Goal: Task Accomplishment & Management: Manage account settings

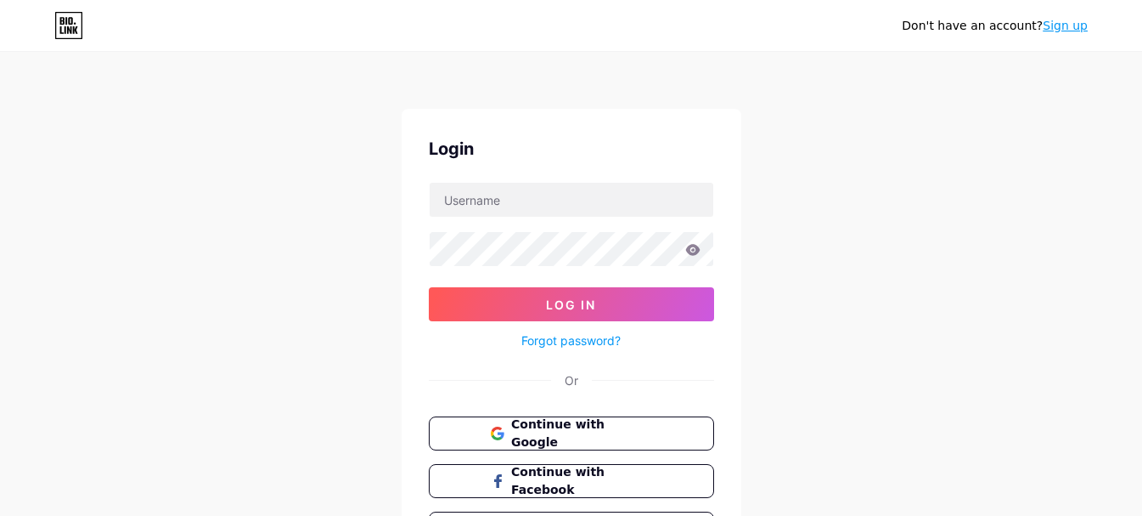
click at [549, 436] on span "Continue with Google" at bounding box center [581, 433] width 140 height 36
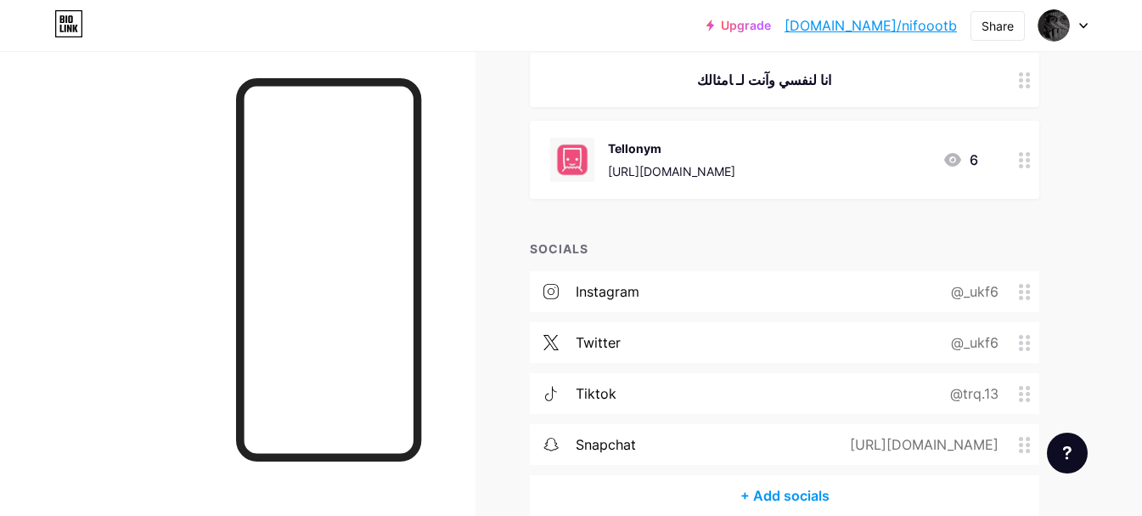
scroll to position [282, 0]
click at [955, 160] on icon at bounding box center [953, 160] width 20 height 20
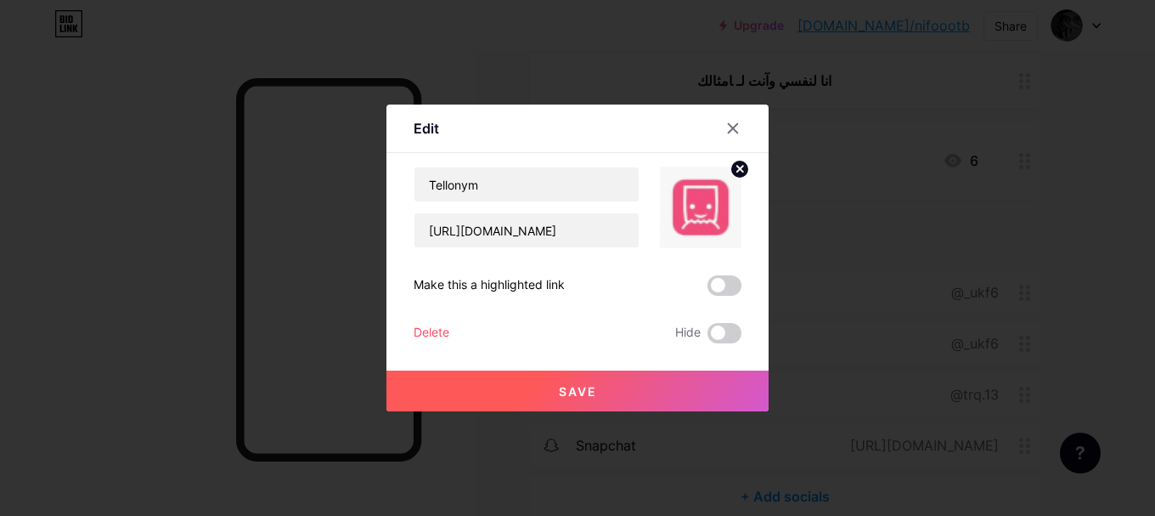
click at [813, 246] on div at bounding box center [577, 258] width 1155 height 516
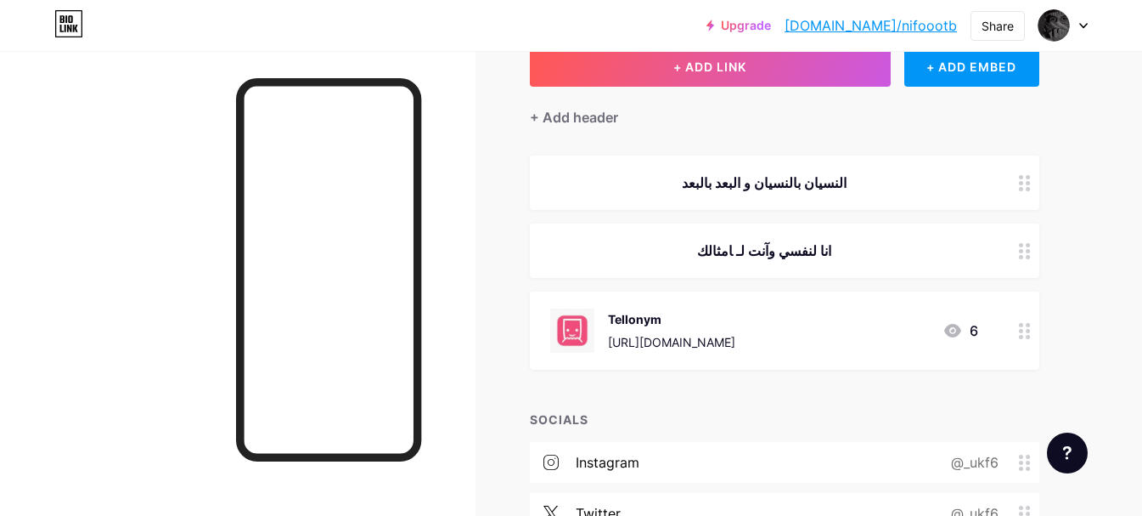
scroll to position [0, 0]
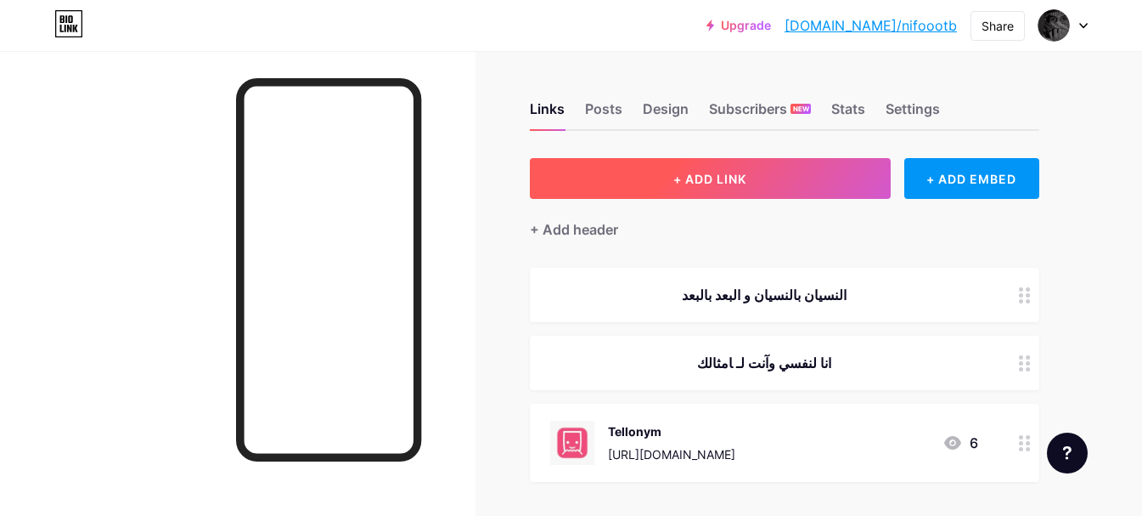
click at [779, 192] on button "+ ADD LINK" at bounding box center [710, 178] width 361 height 41
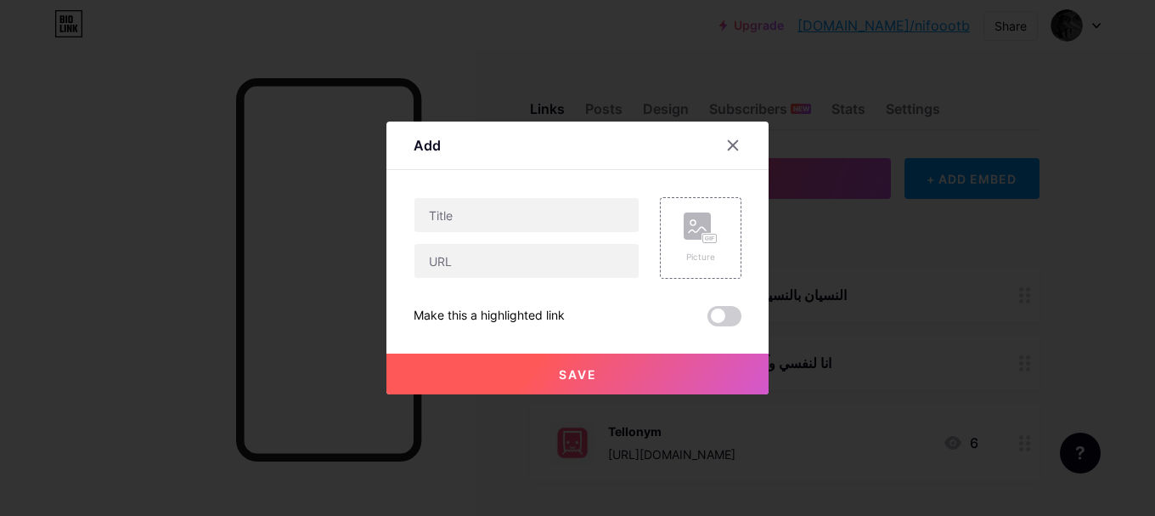
click at [792, 194] on div at bounding box center [577, 258] width 1155 height 516
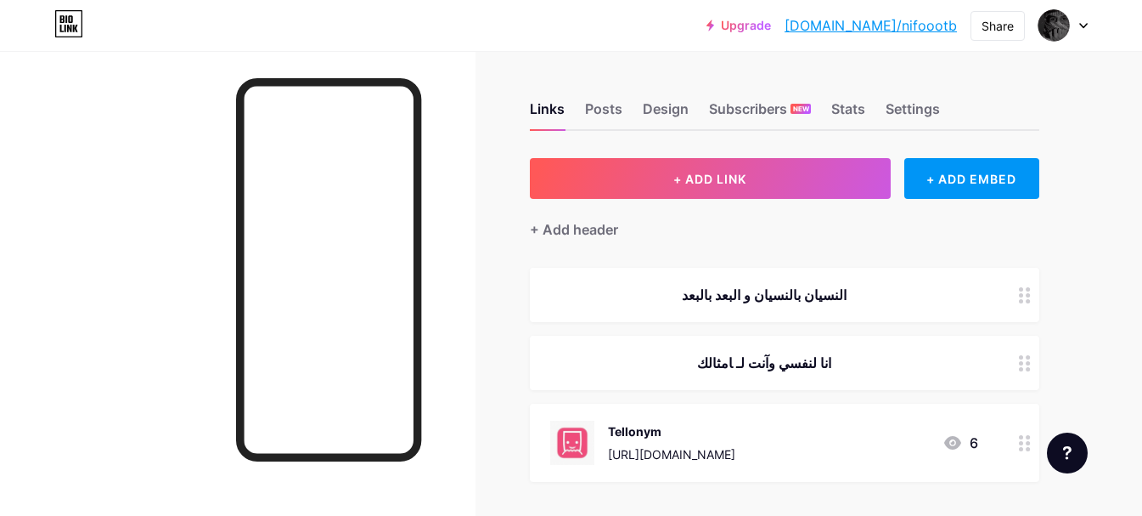
click at [872, 22] on link "[DOMAIN_NAME]/nifoootb" at bounding box center [871, 25] width 172 height 20
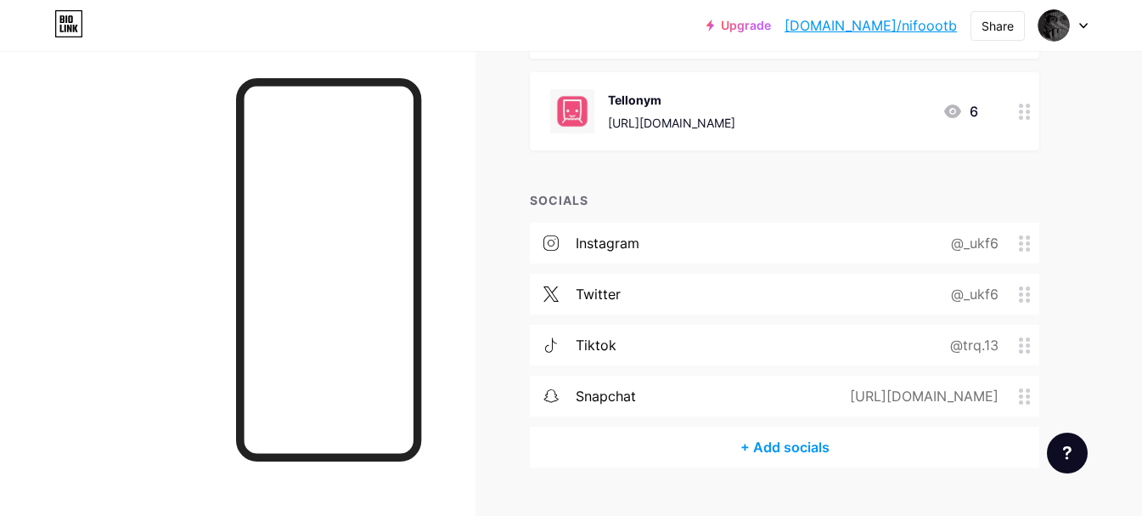
scroll to position [340, 0]
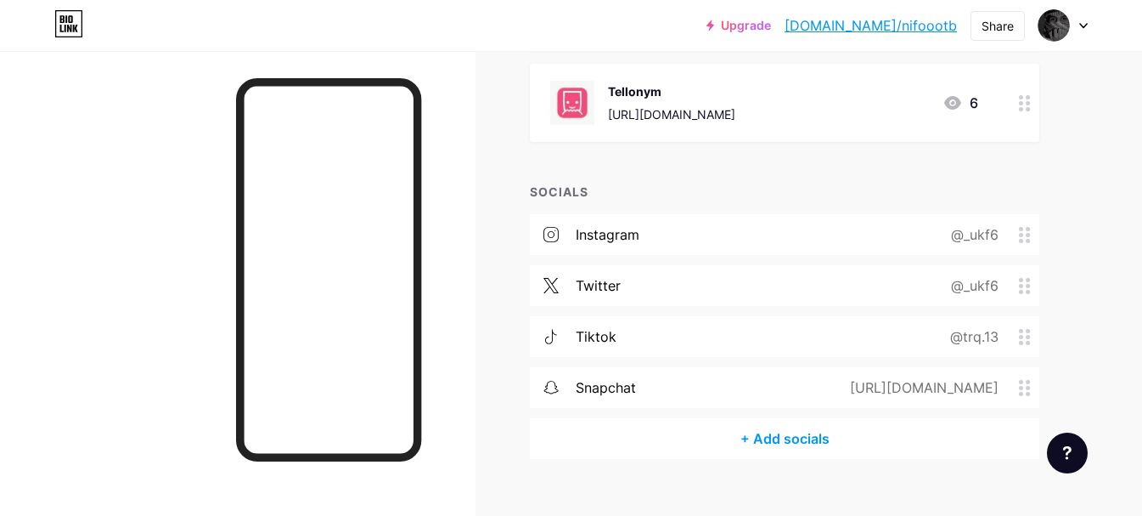
drag, startPoint x: 1020, startPoint y: 227, endPoint x: 1056, endPoint y: 227, distance: 35.7
click at [1056, 227] on div "Links Posts Design Subscribers NEW Stats Settings + ADD LINK + ADD EMBED + Add …" at bounding box center [555, 127] width 1111 height 832
click at [1006, 228] on div "@_ukf6" at bounding box center [971, 234] width 95 height 20
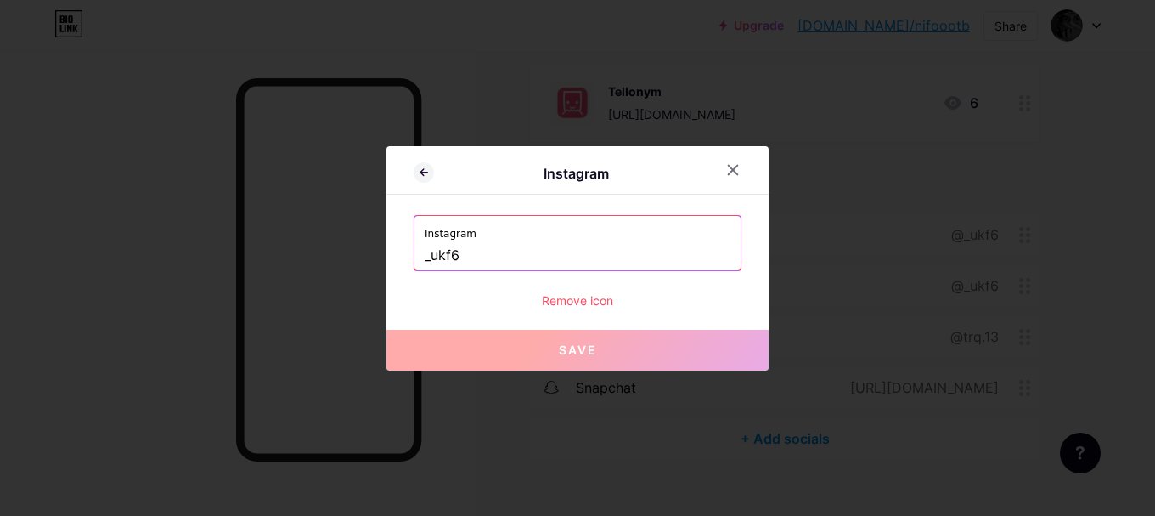
click at [1012, 231] on div at bounding box center [577, 258] width 1155 height 516
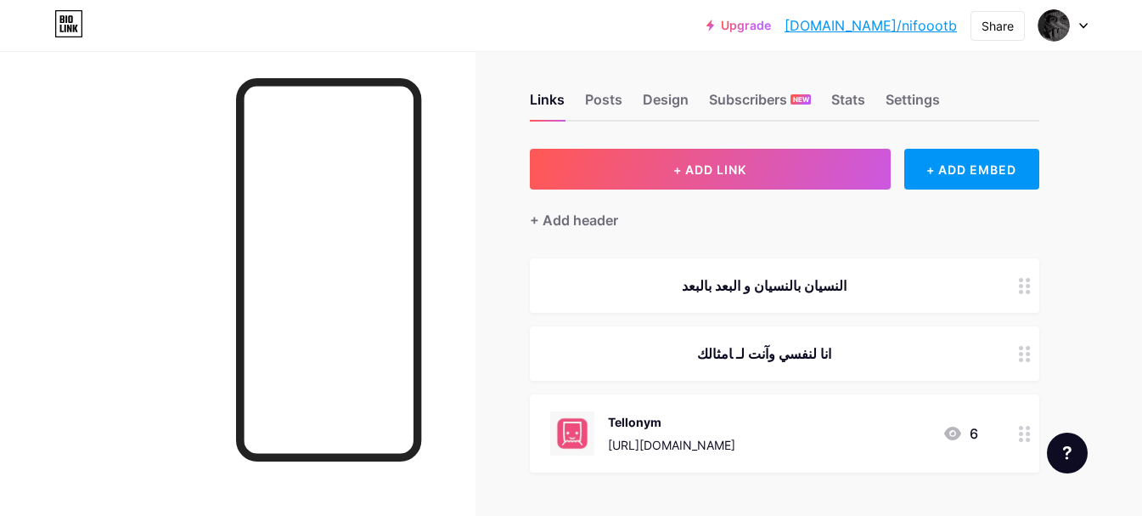
scroll to position [0, 0]
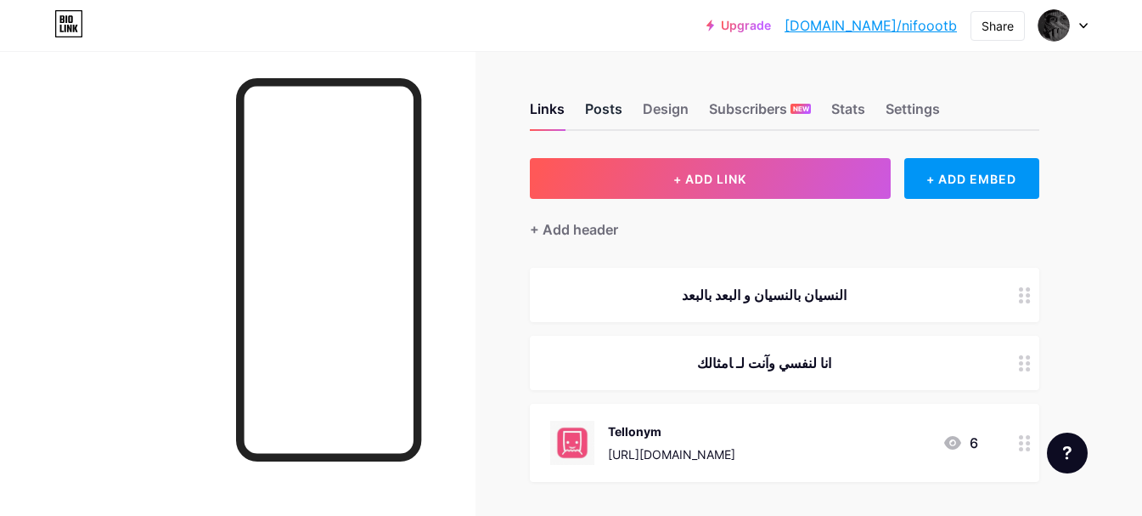
click at [600, 108] on div "Posts" at bounding box center [603, 114] width 37 height 31
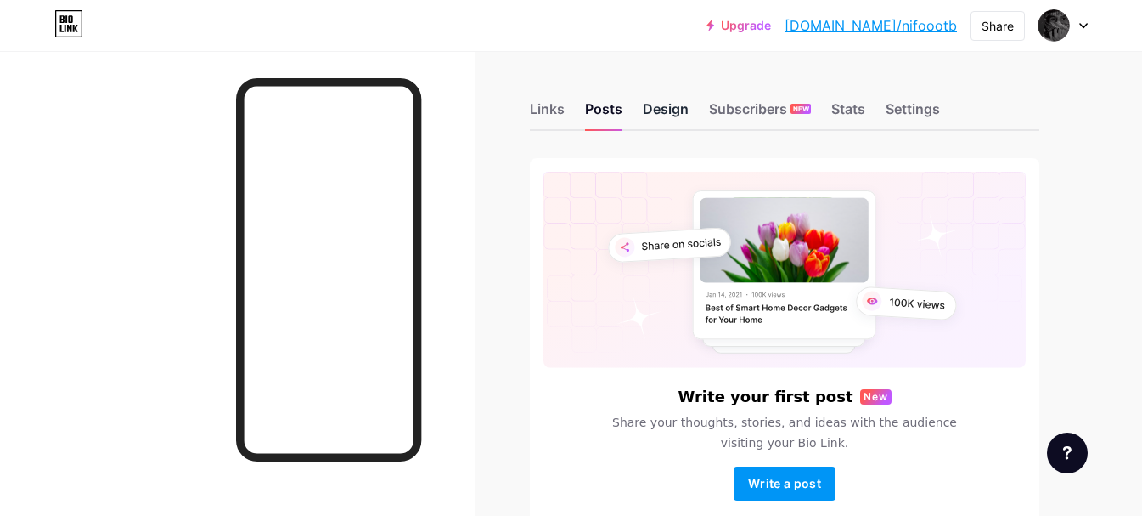
click at [666, 126] on div "Design" at bounding box center [666, 114] width 46 height 31
click at [667, 121] on div "Design" at bounding box center [666, 114] width 46 height 31
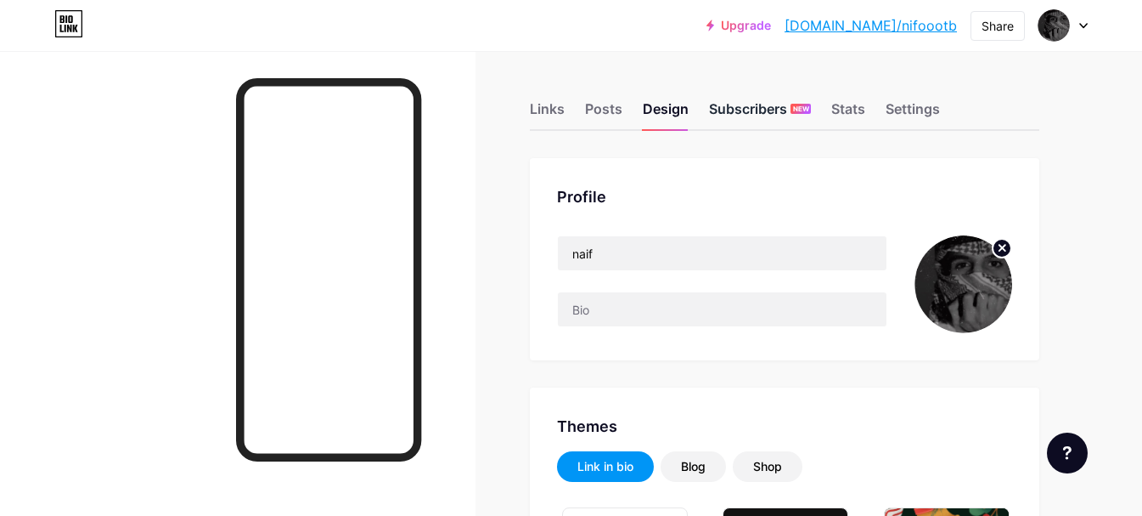
click at [739, 108] on div "Subscribers NEW" at bounding box center [760, 114] width 102 height 31
click at [858, 104] on div "Stats" at bounding box center [848, 114] width 34 height 31
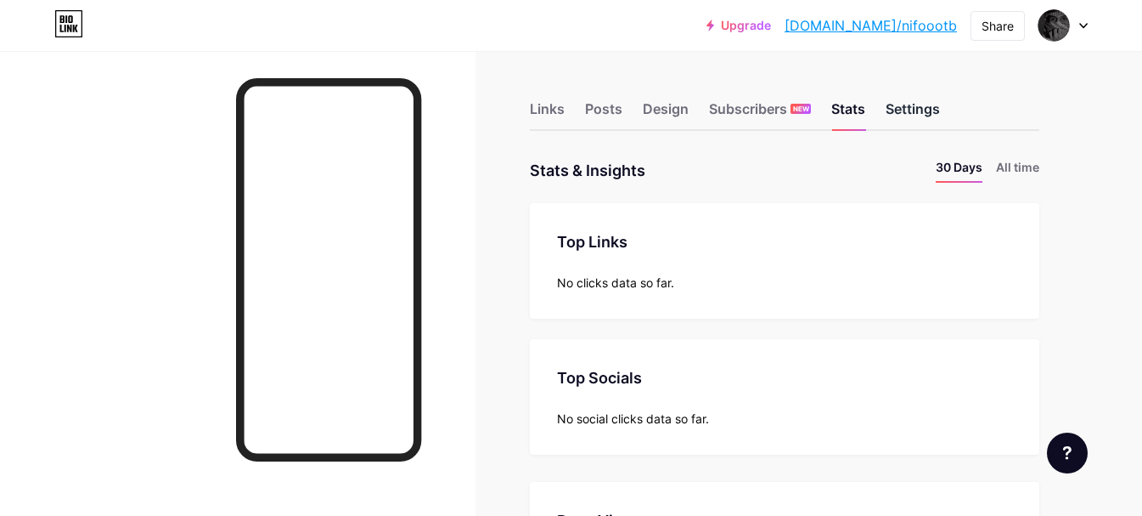
scroll to position [516, 1142]
click at [905, 106] on div "Settings" at bounding box center [913, 114] width 54 height 31
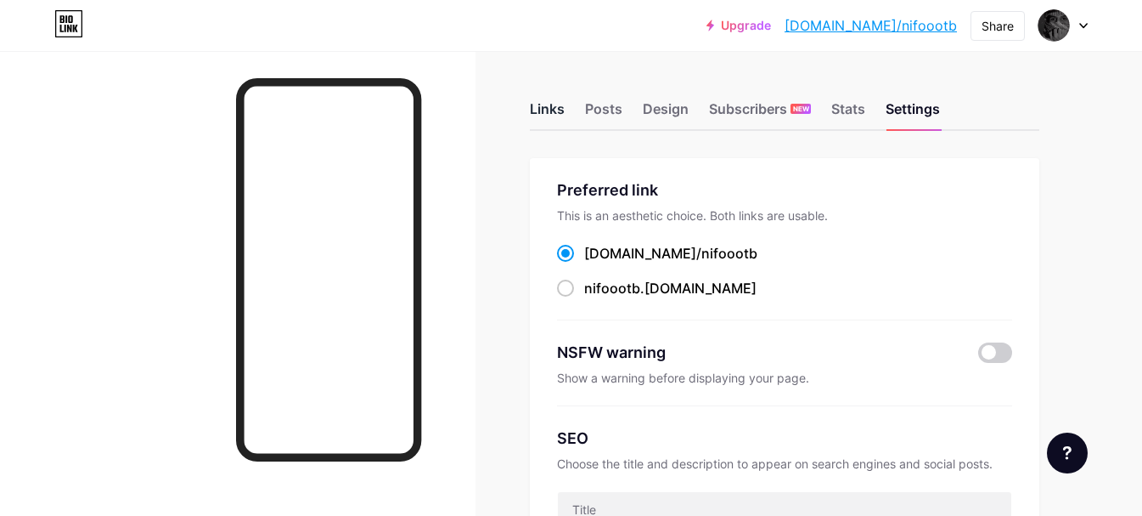
click at [541, 114] on div "Links" at bounding box center [547, 114] width 35 height 31
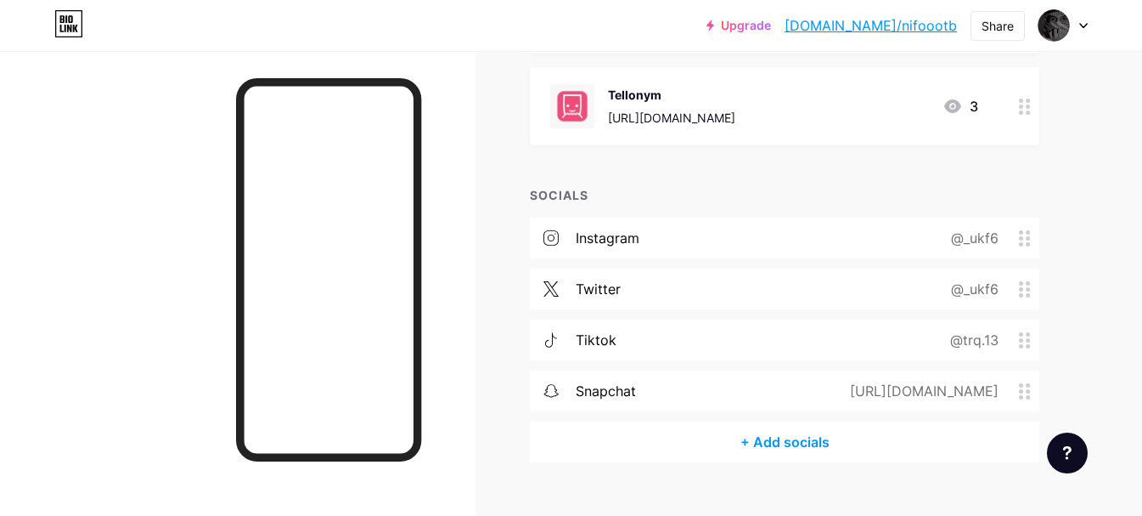
scroll to position [340, 0]
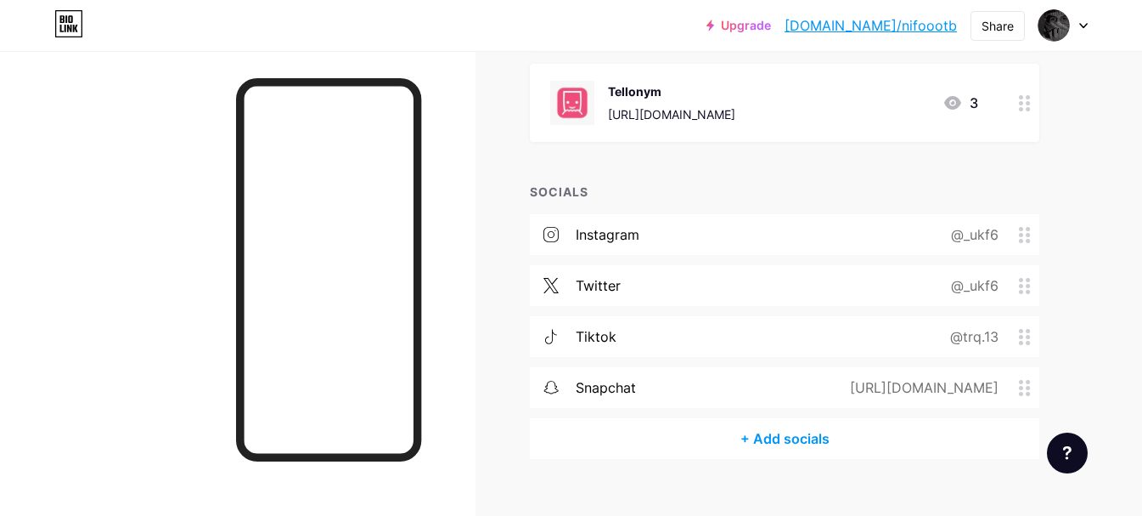
click at [615, 291] on div "twitter" at bounding box center [598, 285] width 45 height 20
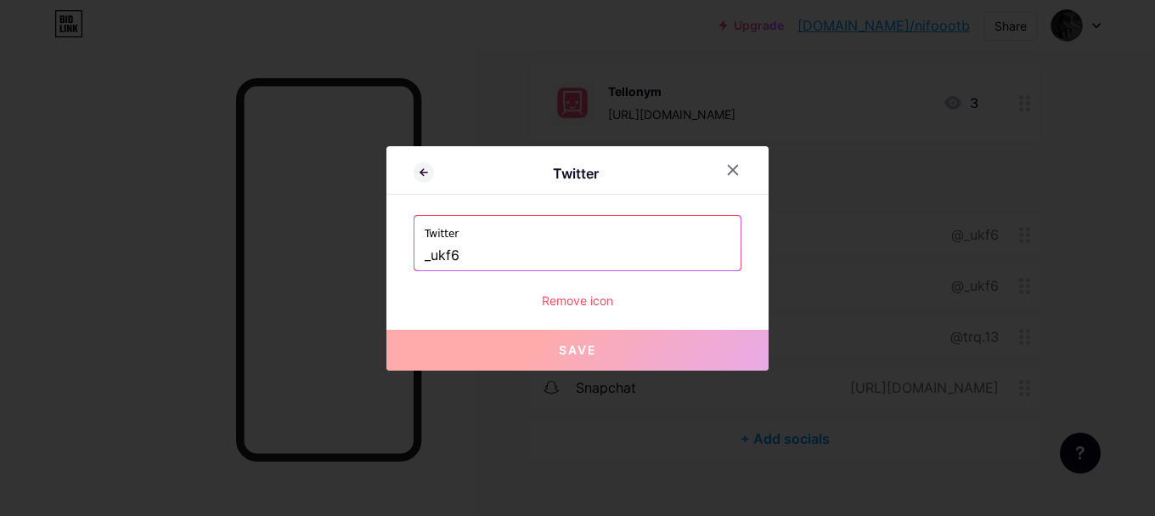
click at [596, 298] on div "Remove icon" at bounding box center [578, 300] width 328 height 18
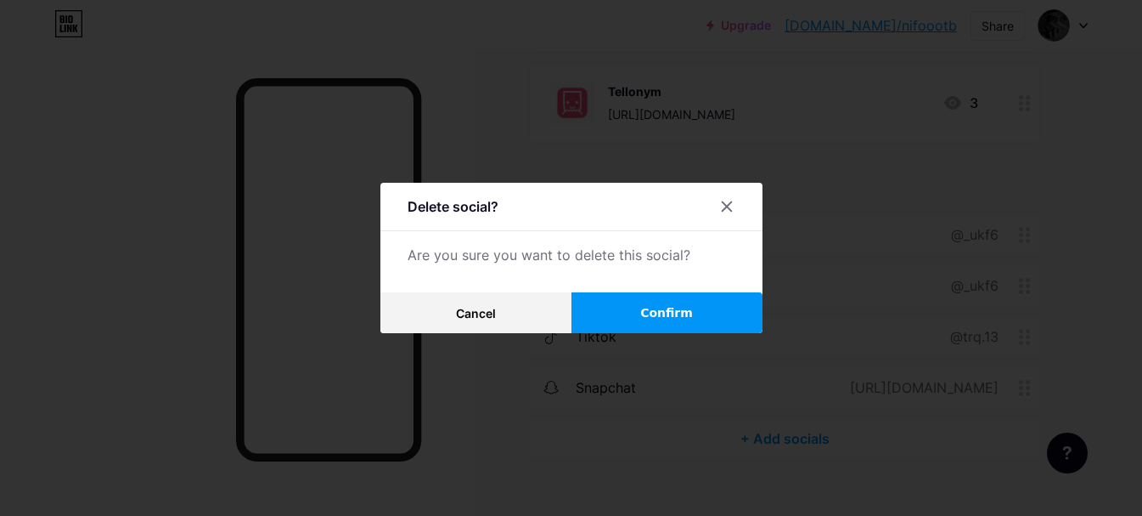
click at [596, 306] on button "Confirm" at bounding box center [667, 312] width 191 height 41
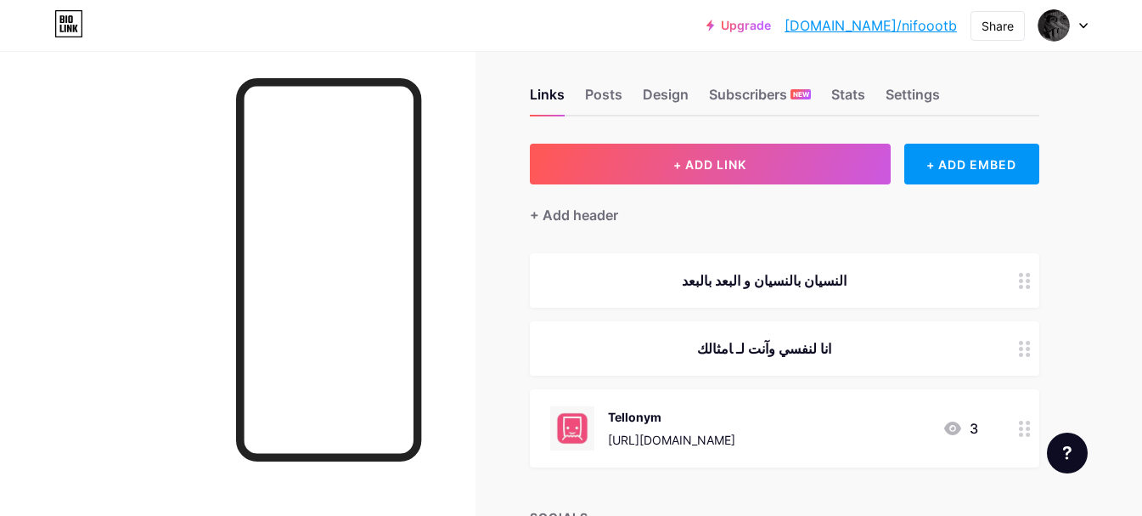
scroll to position [0, 0]
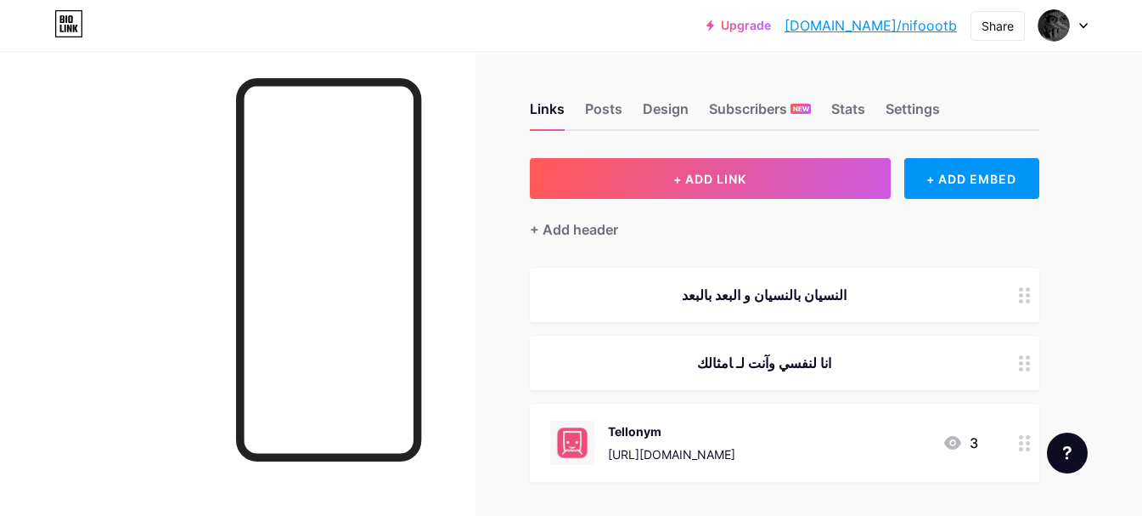
click at [897, 19] on link "[DOMAIN_NAME]/nifoootb" at bounding box center [871, 25] width 172 height 20
click at [864, 27] on link "[DOMAIN_NAME]/nifoootb" at bounding box center [871, 25] width 172 height 20
